Goal: Book appointment/travel/reservation

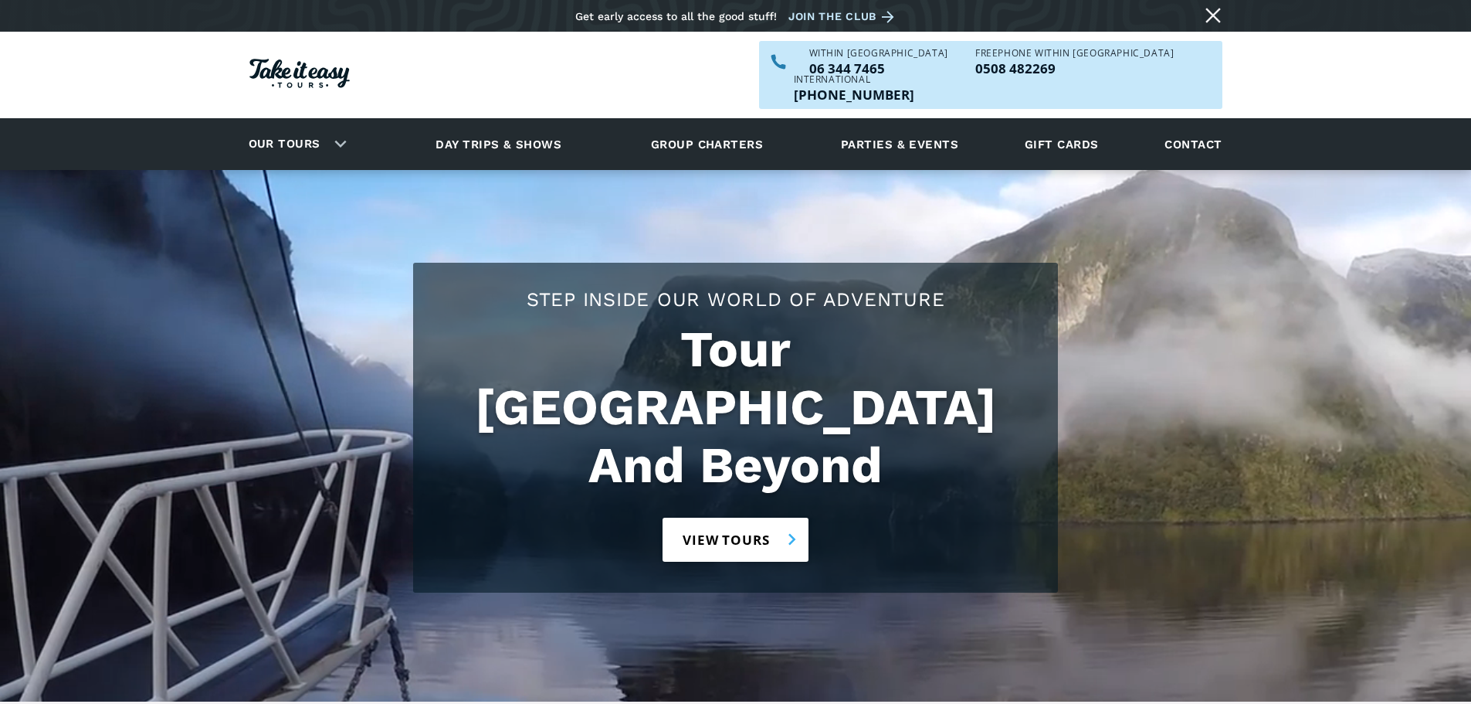
click at [780, 517] on link "View tours" at bounding box center [736, 539] width 146 height 44
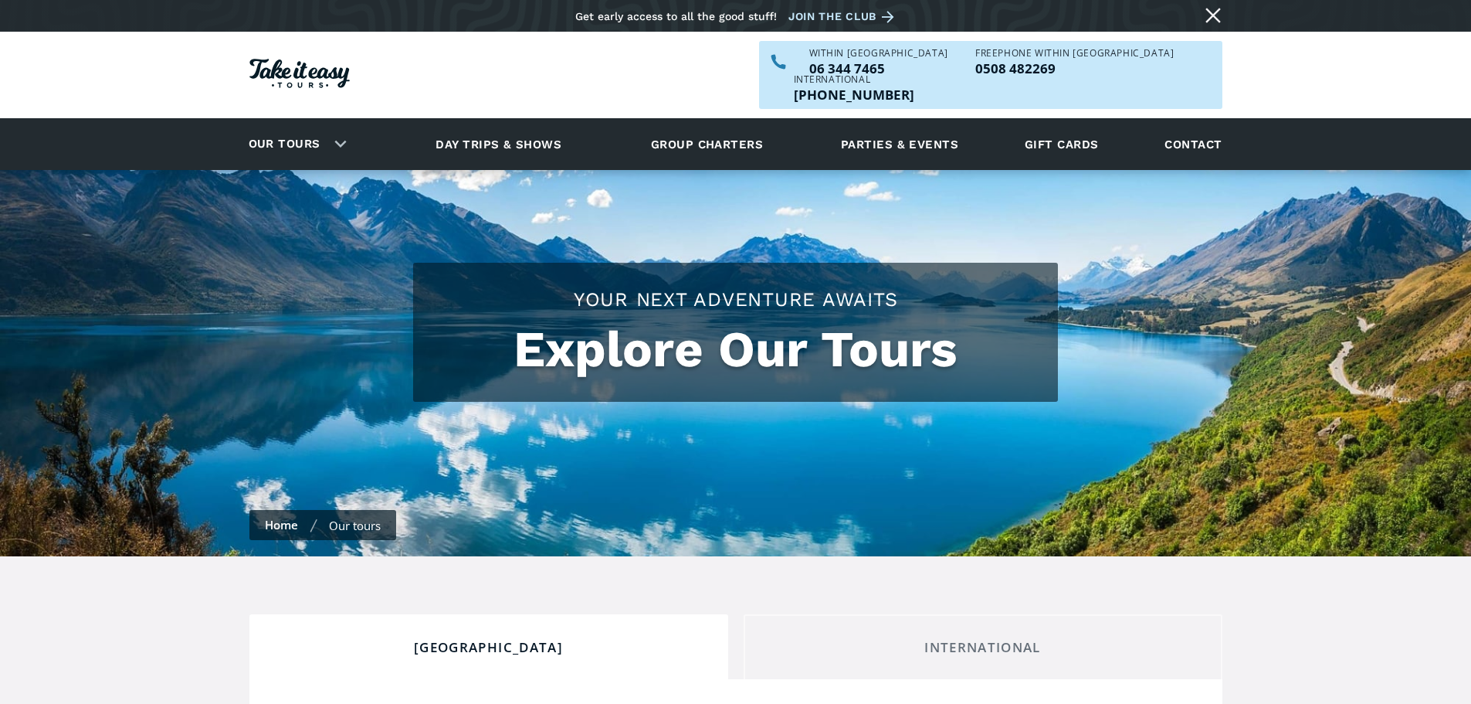
checkbox input "true"
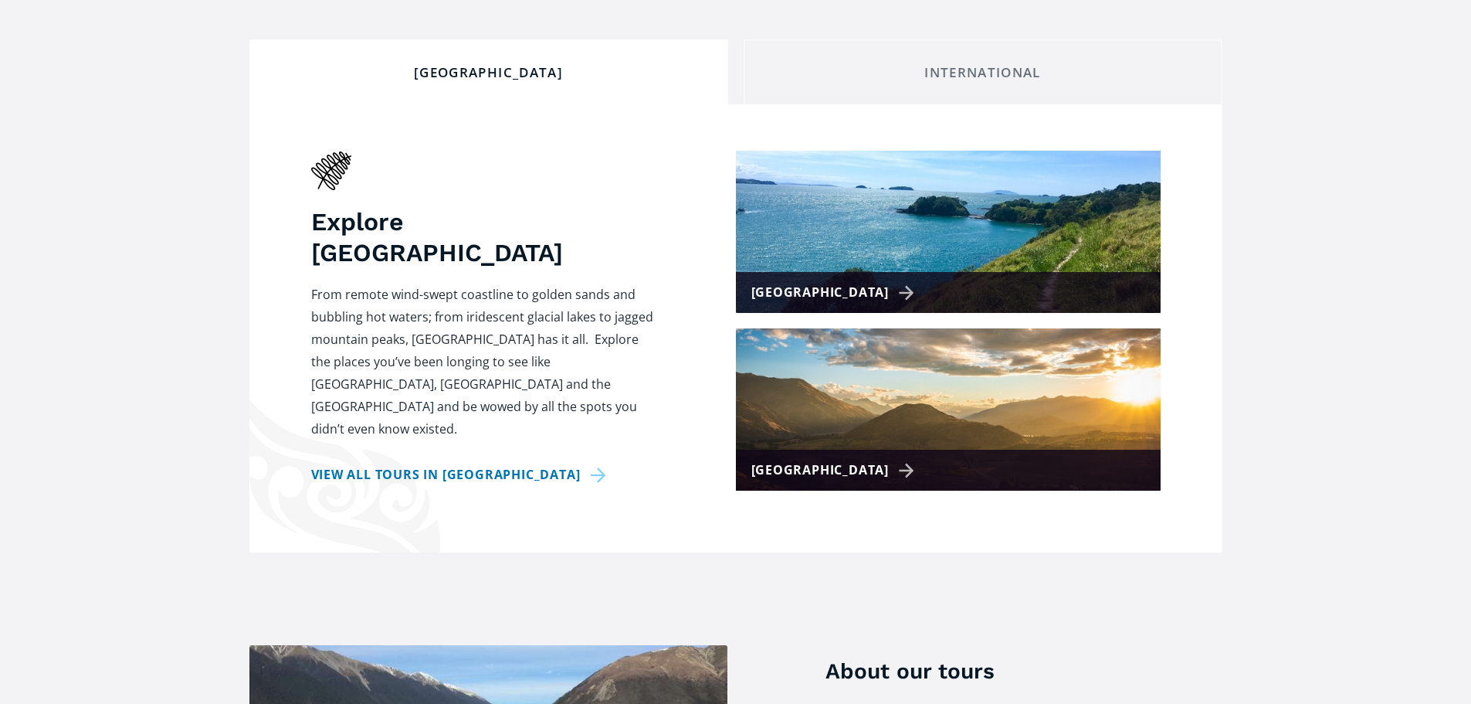
scroll to position [618, 0]
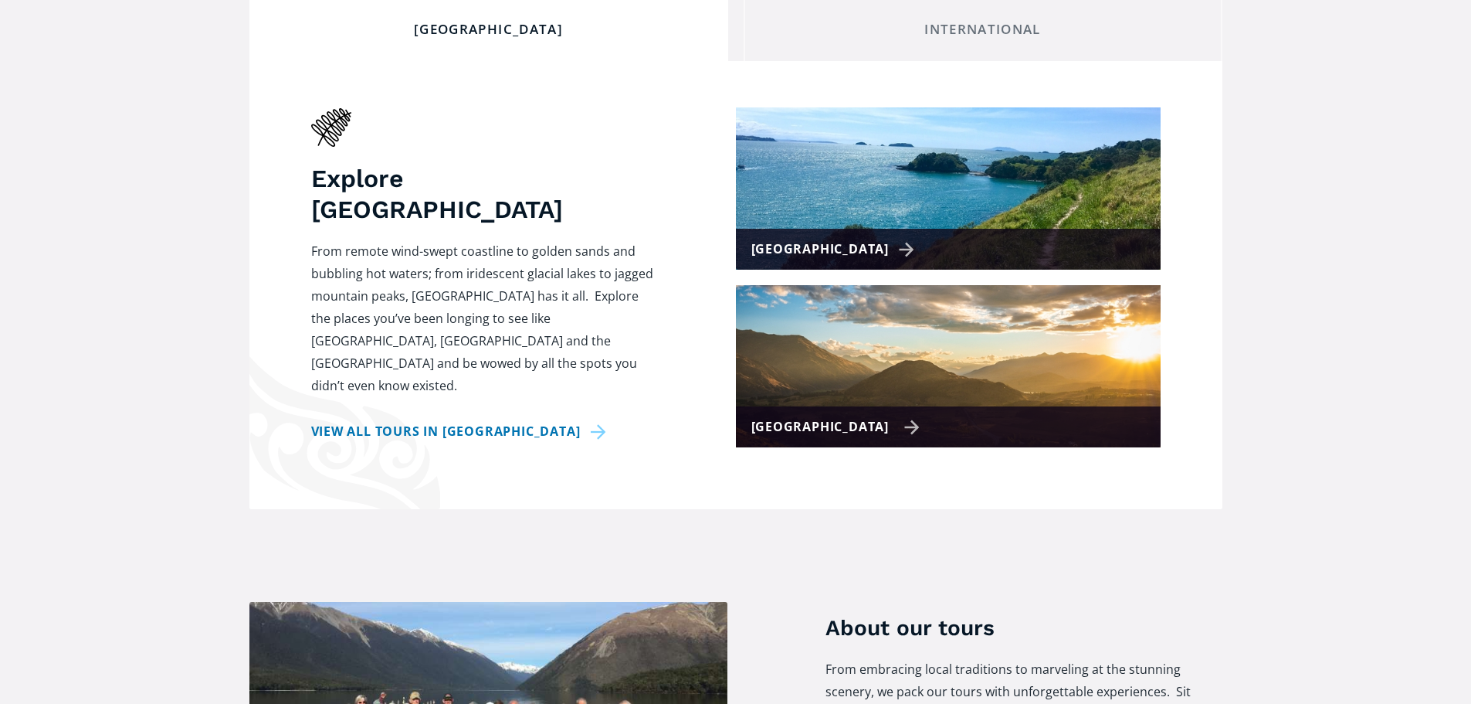
click at [787, 438] on div "[GEOGRAPHIC_DATA]" at bounding box center [835, 427] width 169 height 22
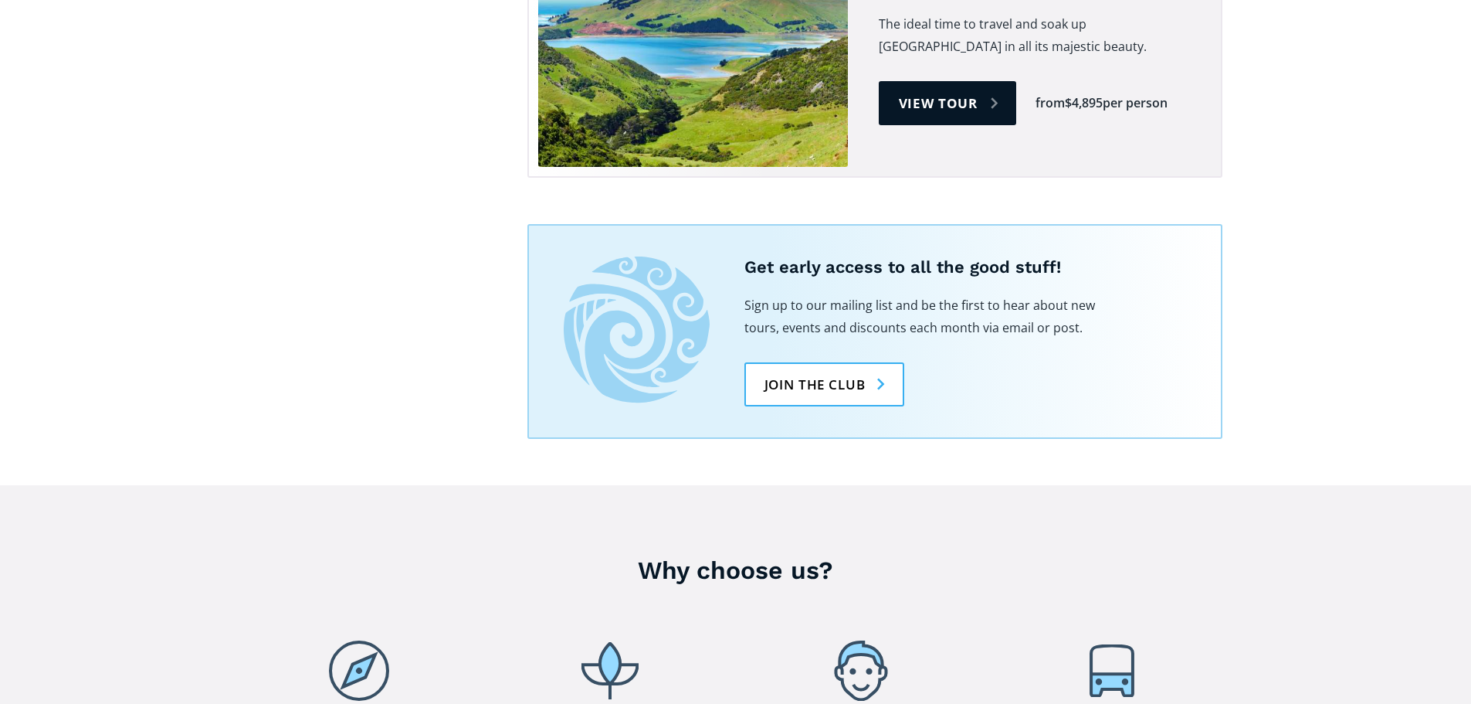
scroll to position [1931, 0]
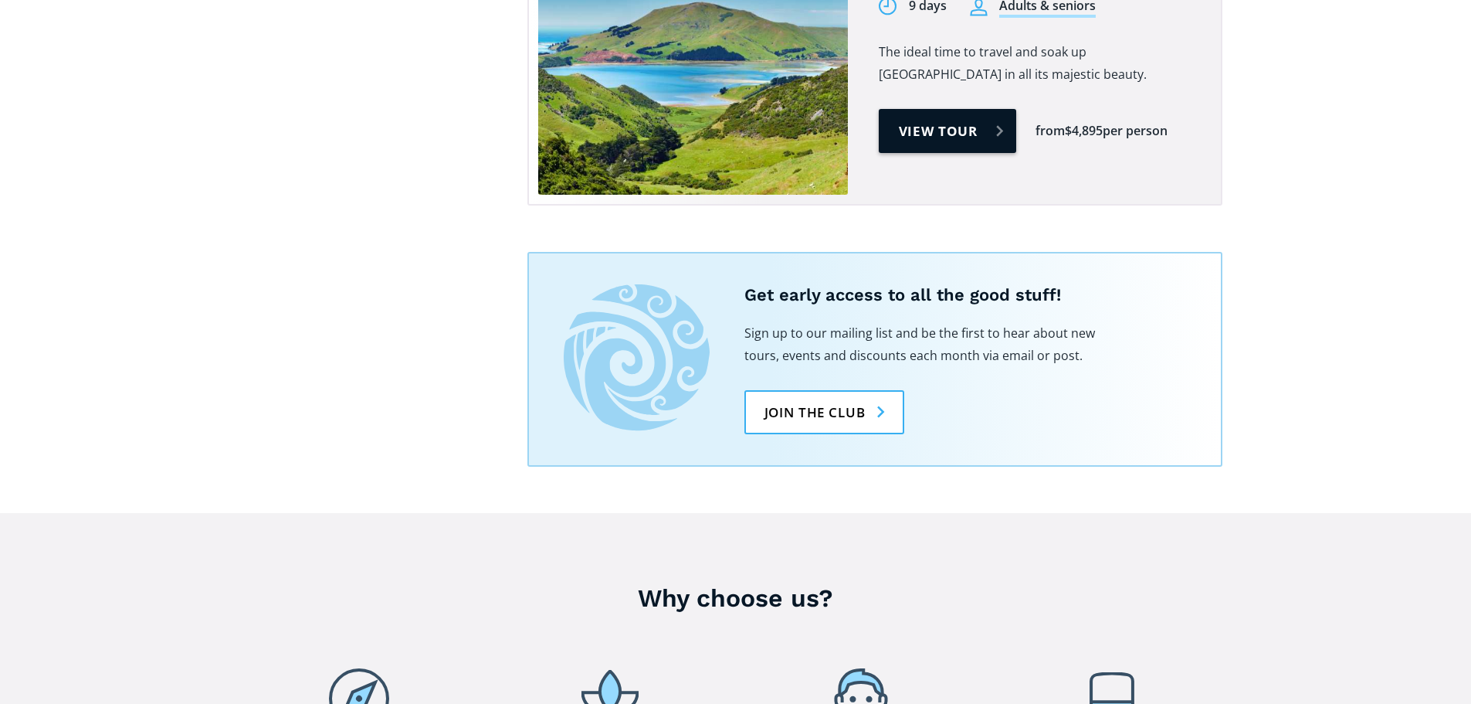
click at [975, 153] on link "View tour" at bounding box center [948, 131] width 138 height 44
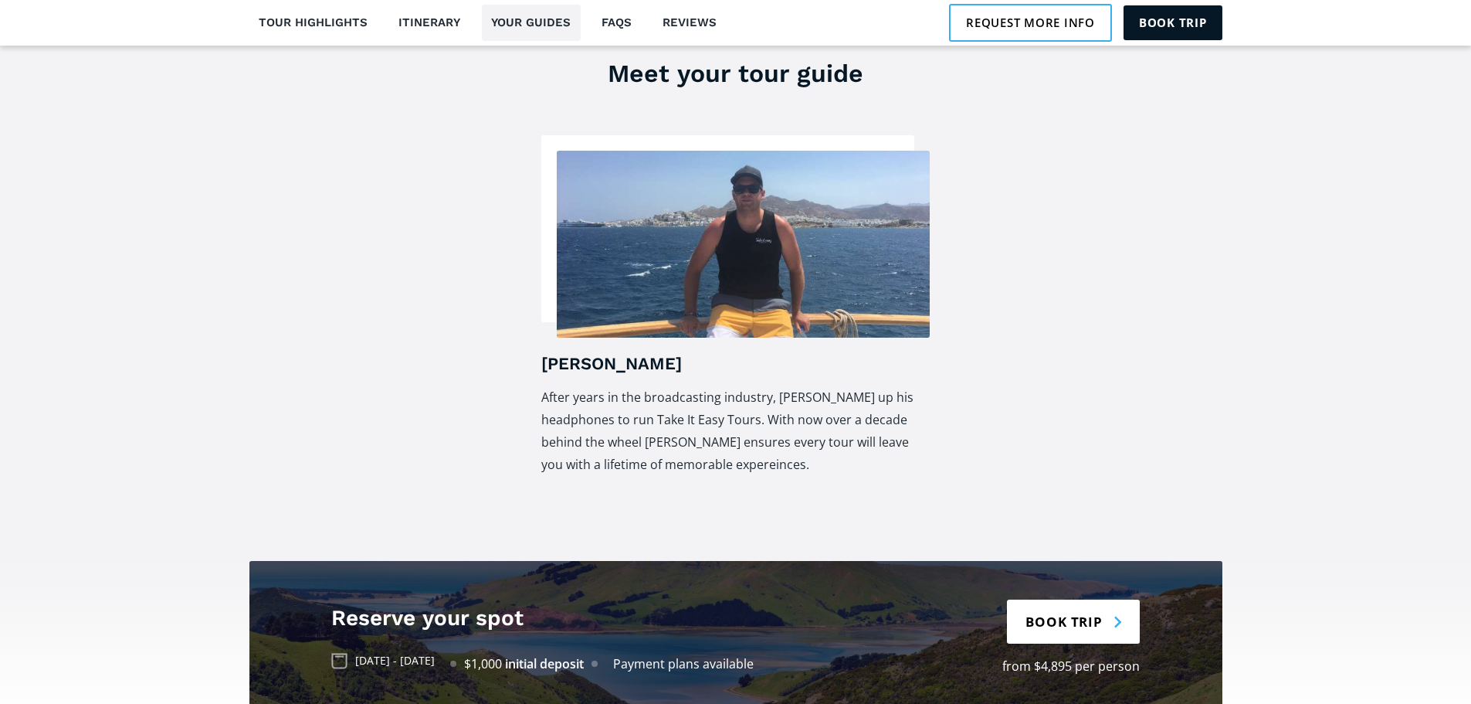
scroll to position [2935, 0]
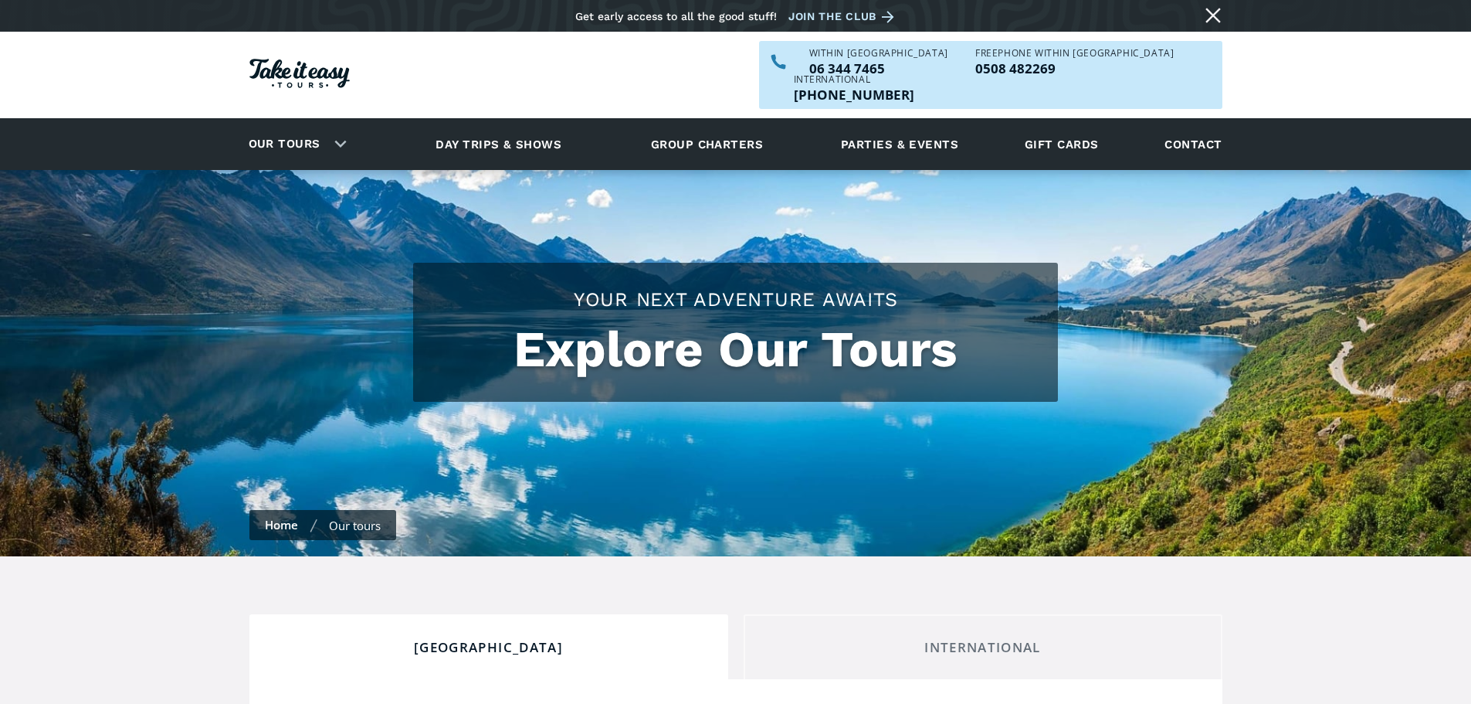
scroll to position [618, 0]
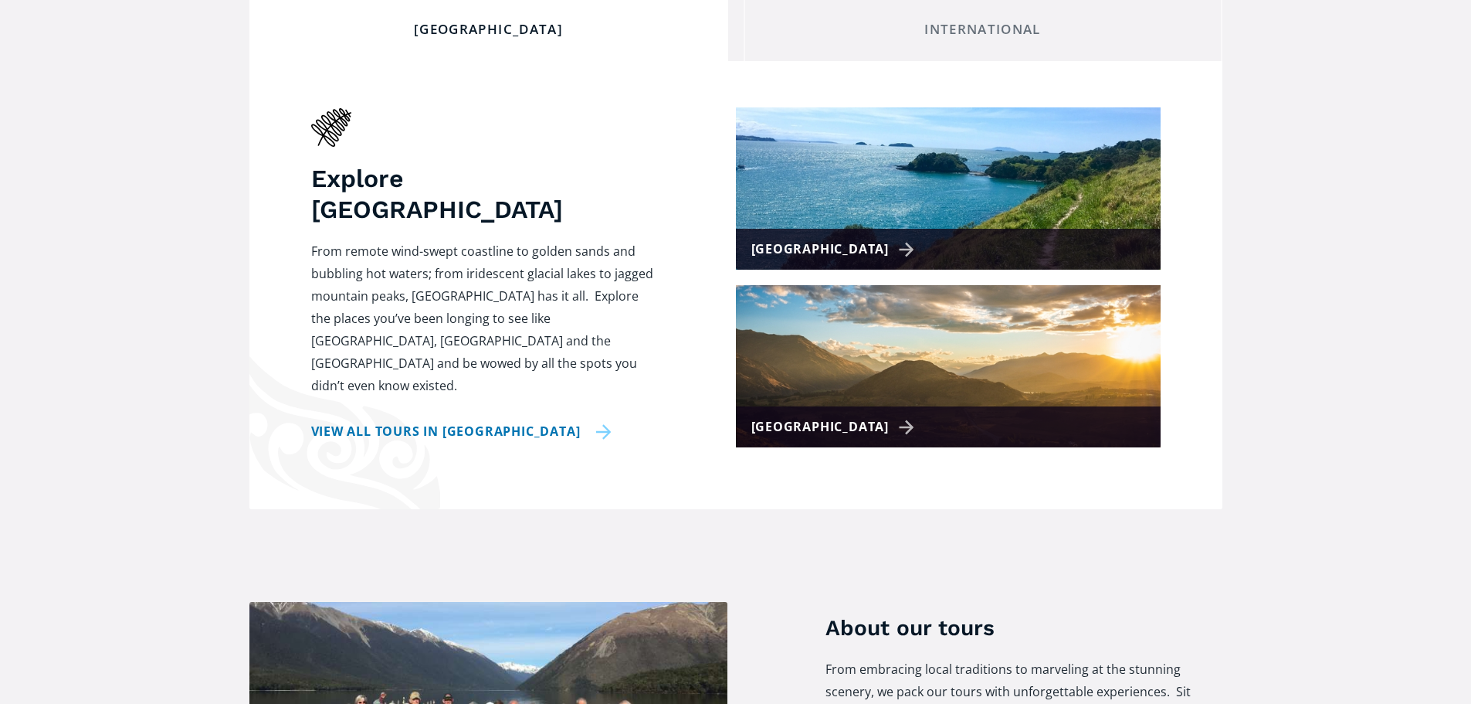
click at [416, 441] on link "View all tours in New Zealand" at bounding box center [461, 431] width 300 height 22
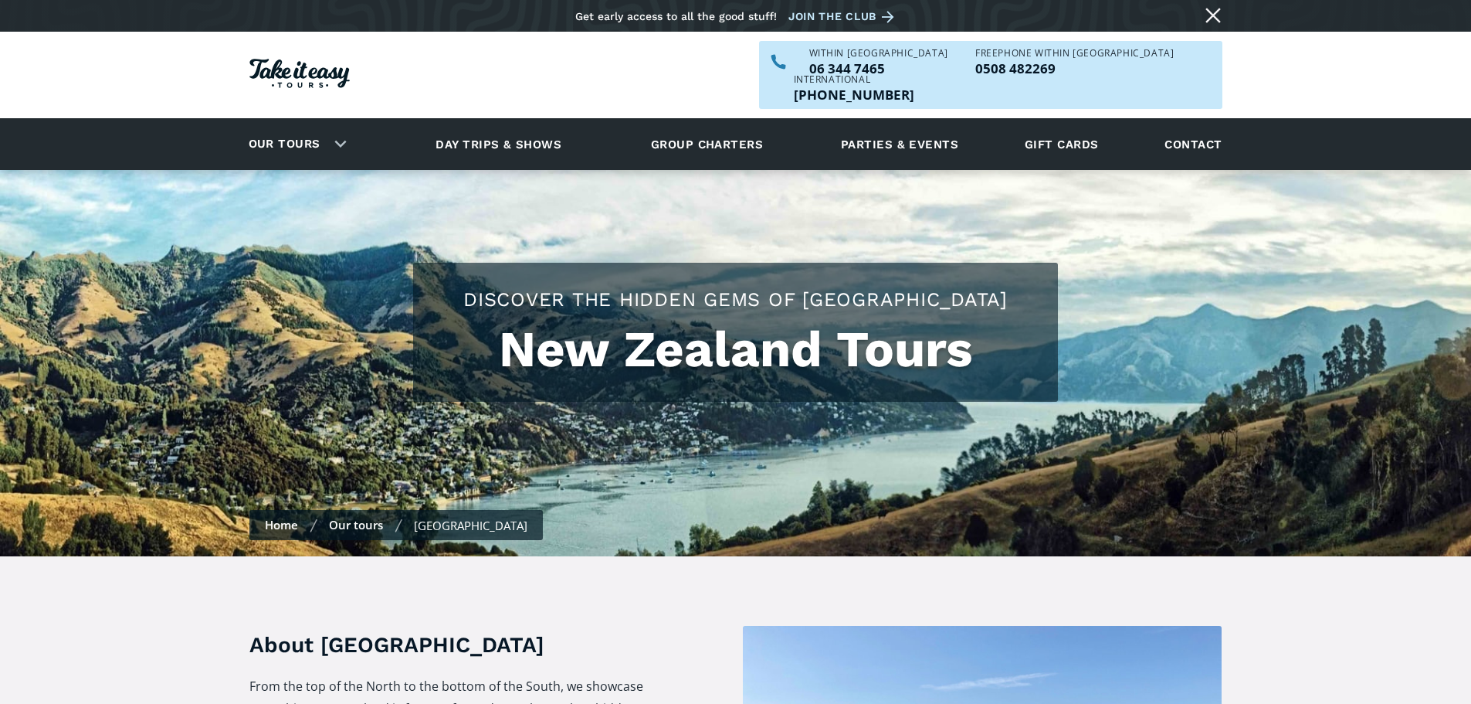
checkbox input "true"
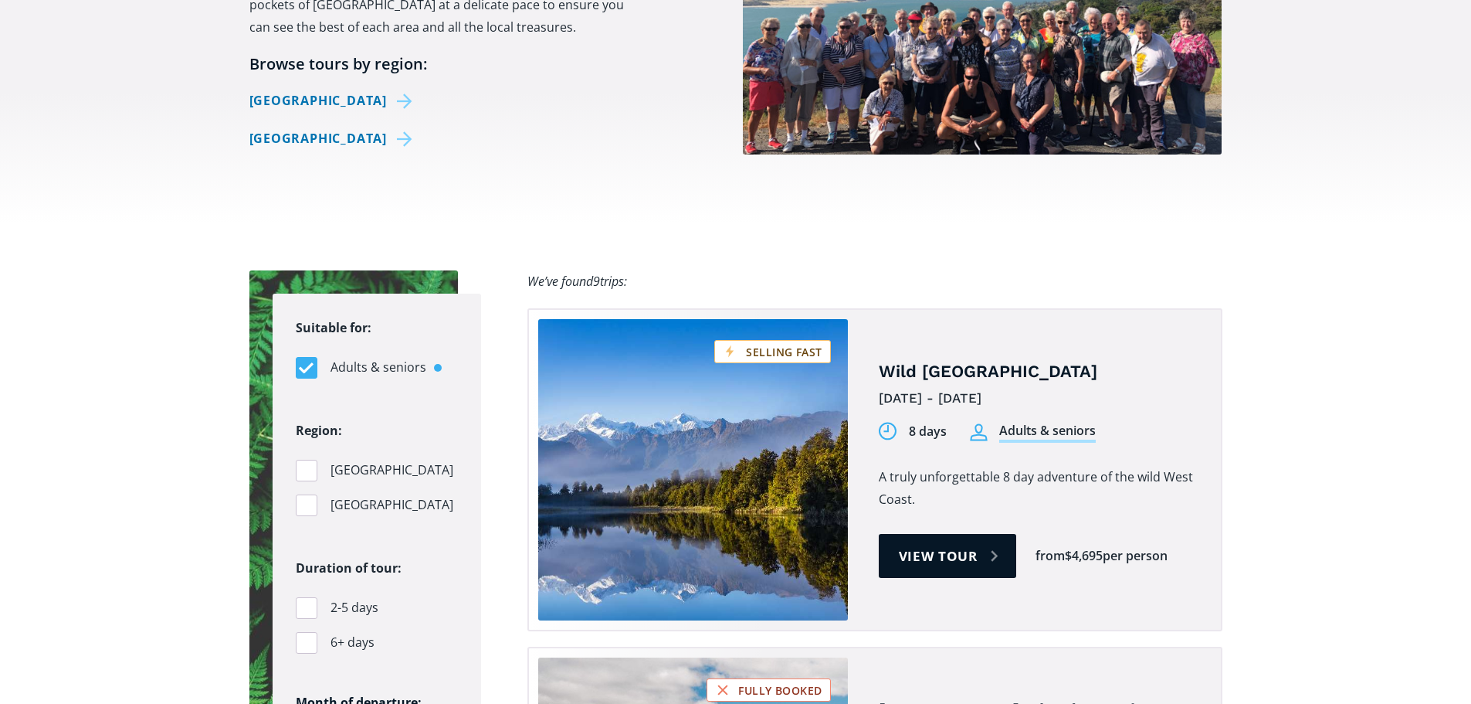
scroll to position [772, 0]
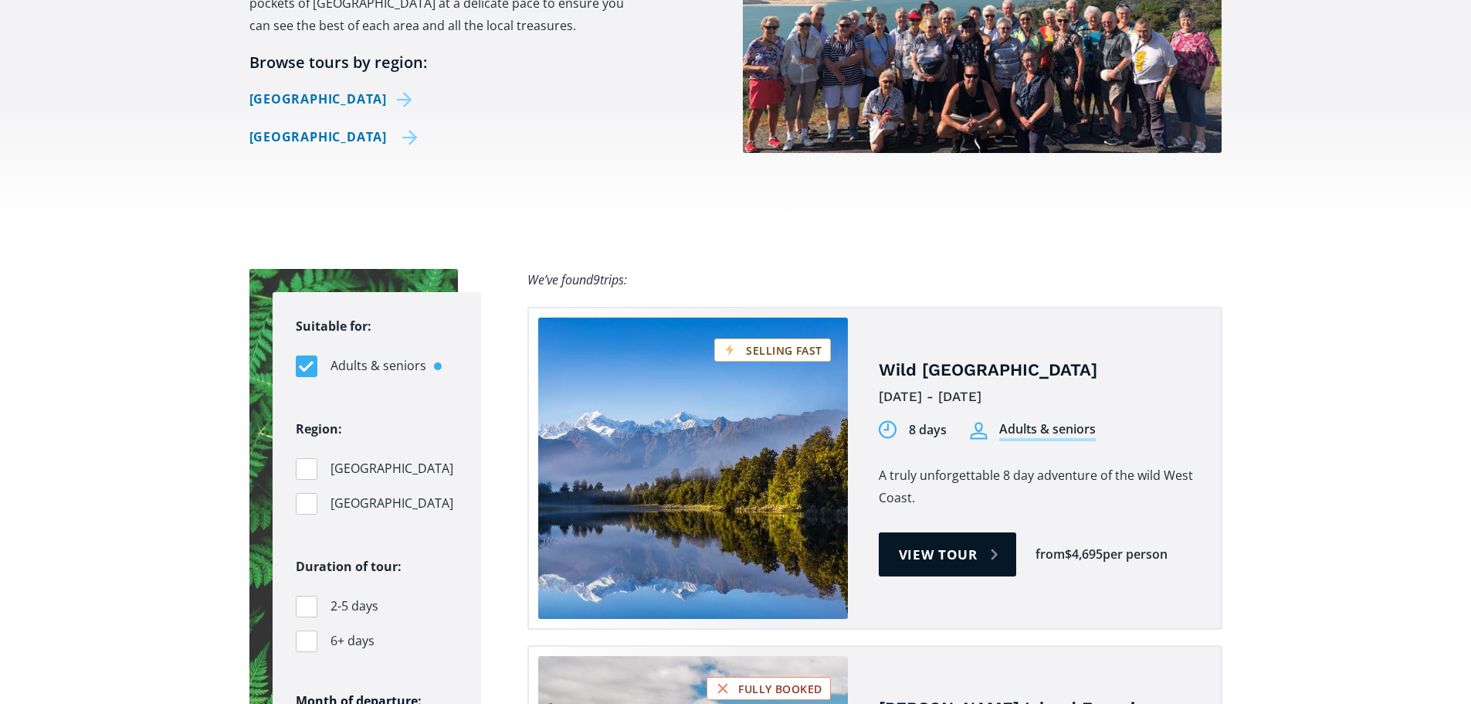
click at [249, 148] on link "[GEOGRAPHIC_DATA]" at bounding box center [333, 137] width 169 height 22
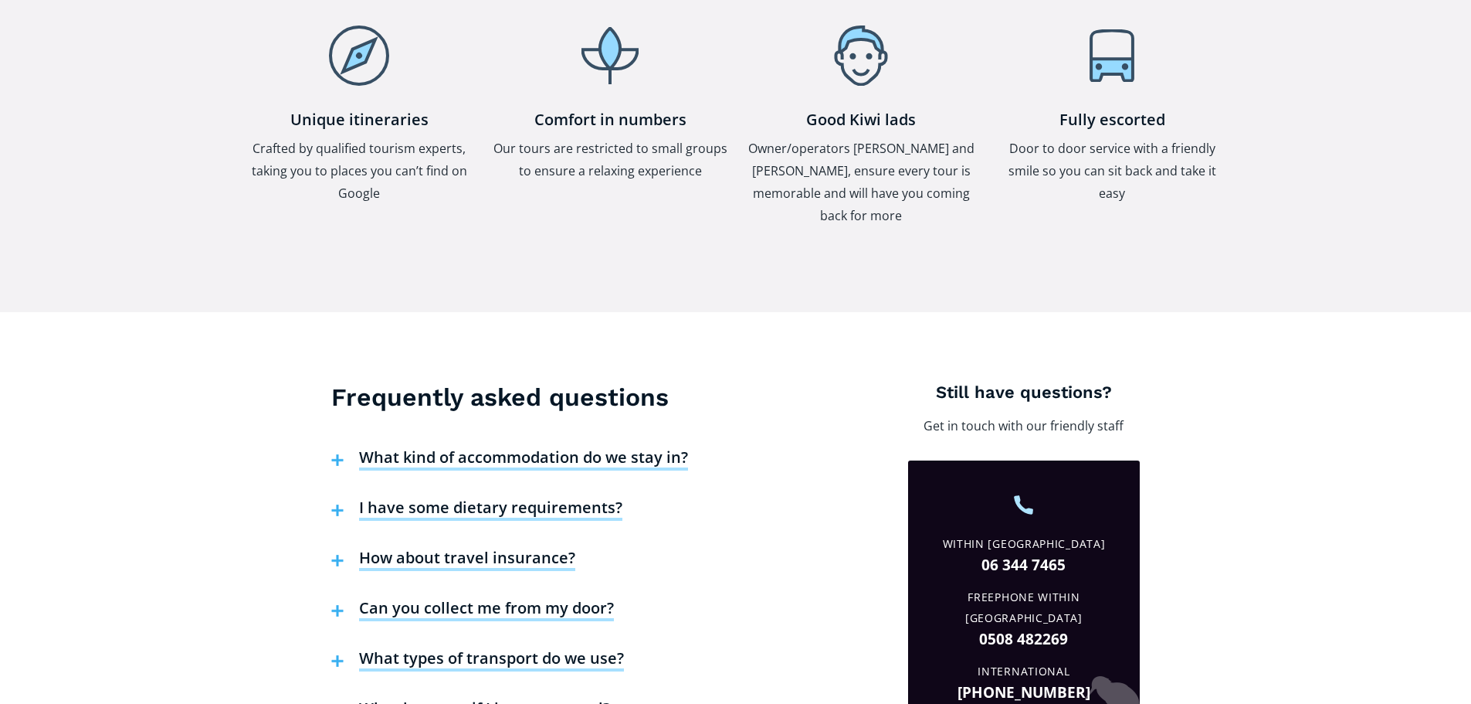
scroll to position [2626, 0]
